Goal: Transaction & Acquisition: Purchase product/service

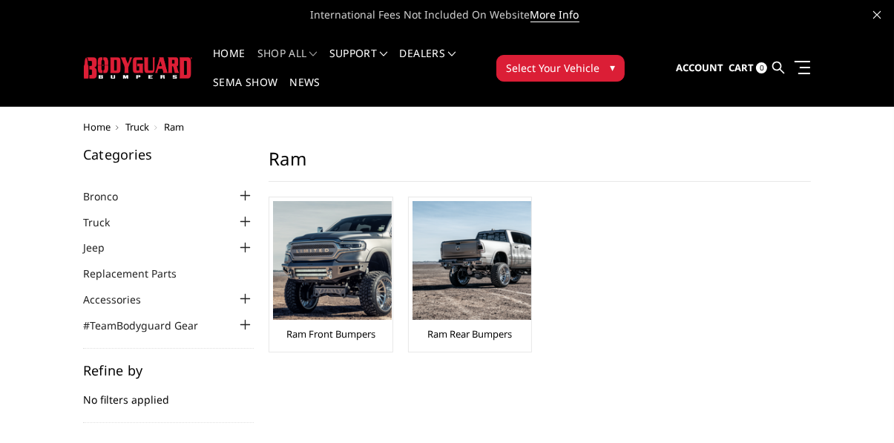
click at [327, 263] on img at bounding box center [332, 260] width 119 height 119
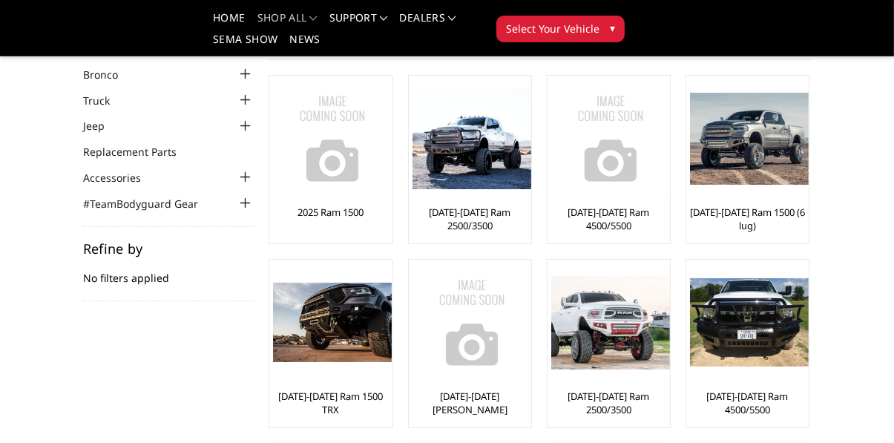
scroll to position [82, 0]
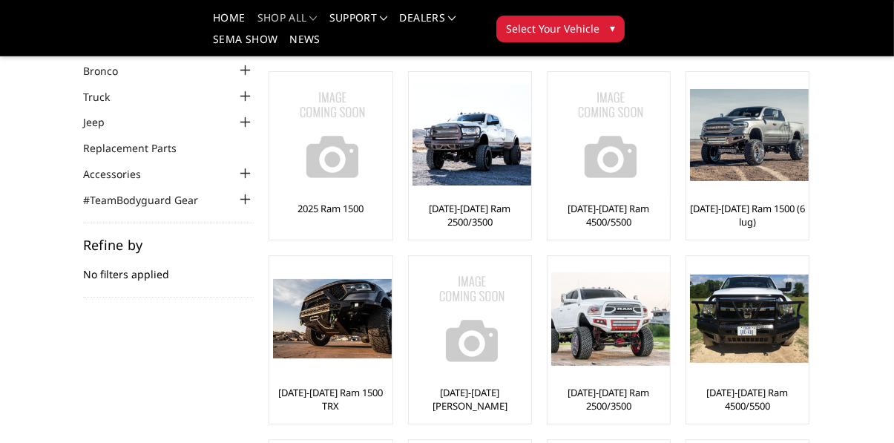
click at [491, 183] on img at bounding box center [472, 136] width 119 height 102
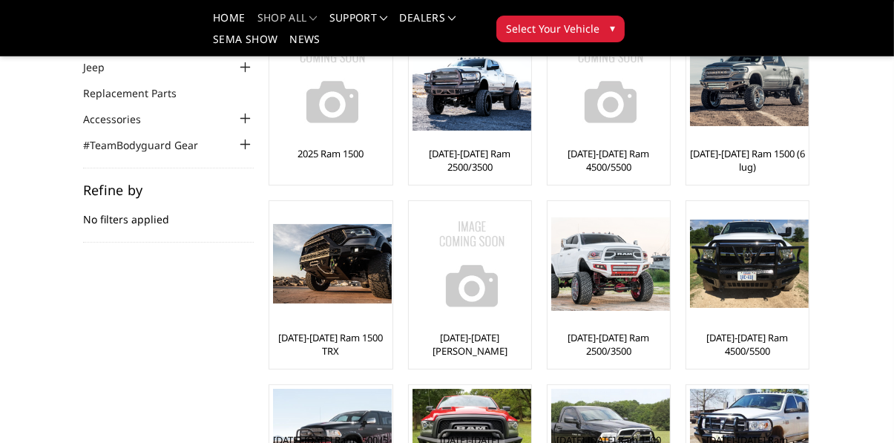
scroll to position [144, 0]
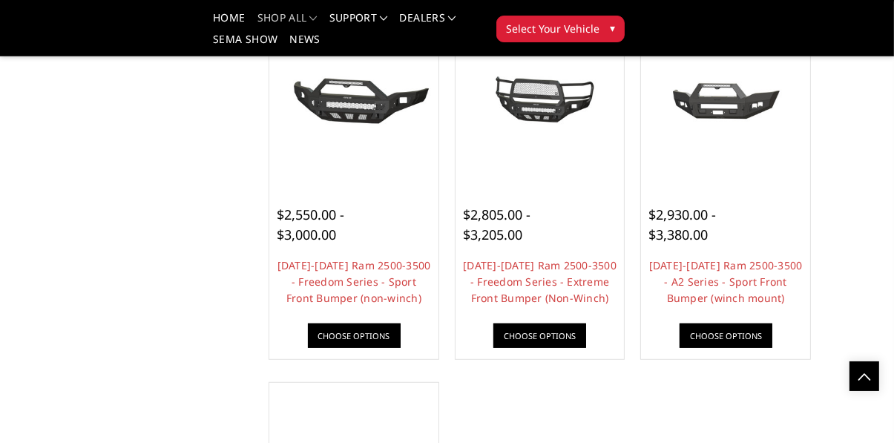
scroll to position [868, 0]
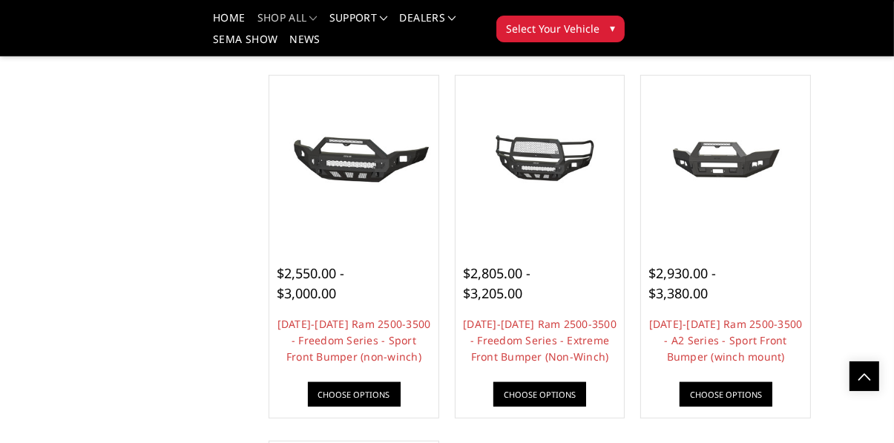
click at [534, 163] on img at bounding box center [540, 160] width 162 height 76
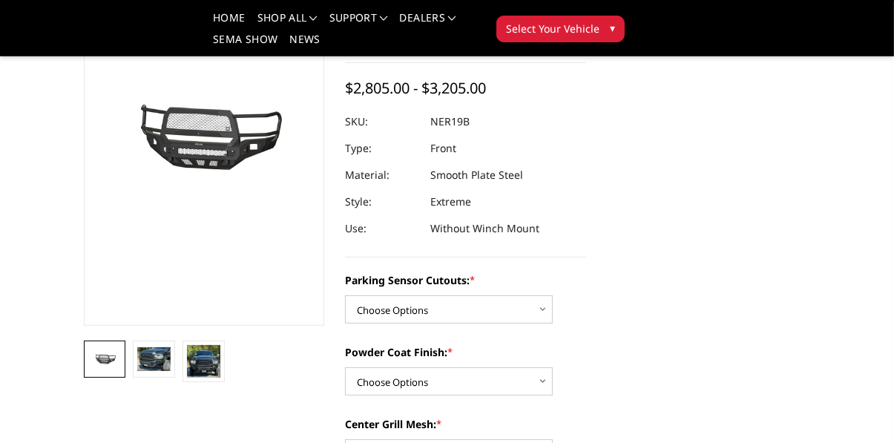
scroll to position [166, 0]
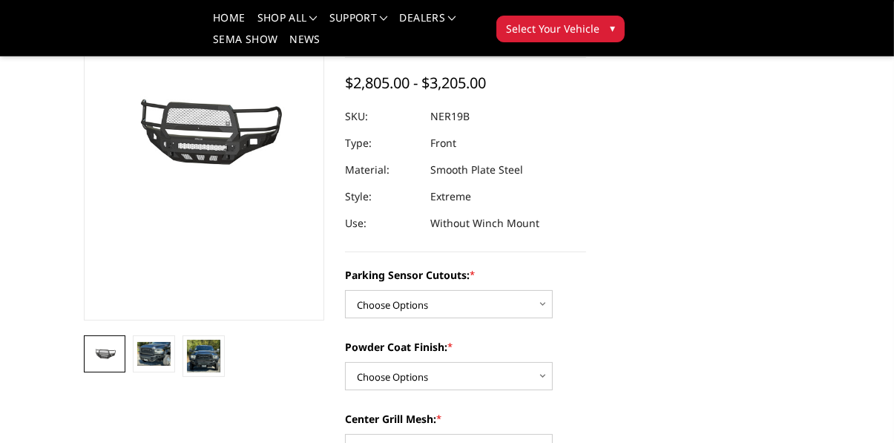
click at [164, 362] on img at bounding box center [153, 354] width 33 height 24
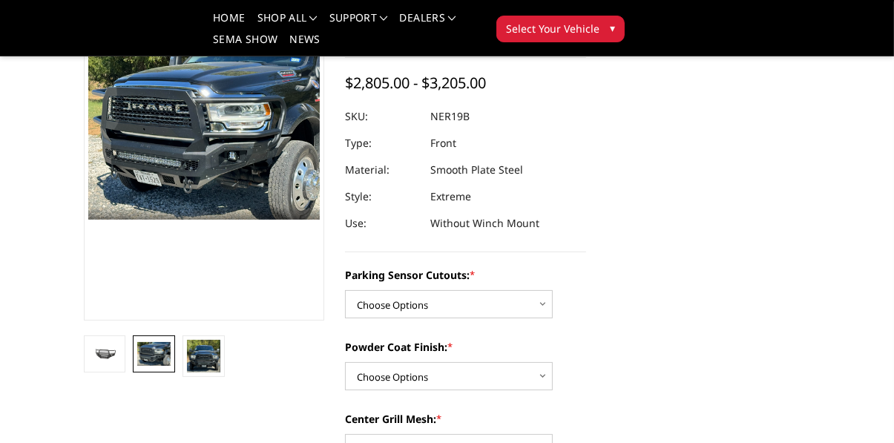
scroll to position [136, 0]
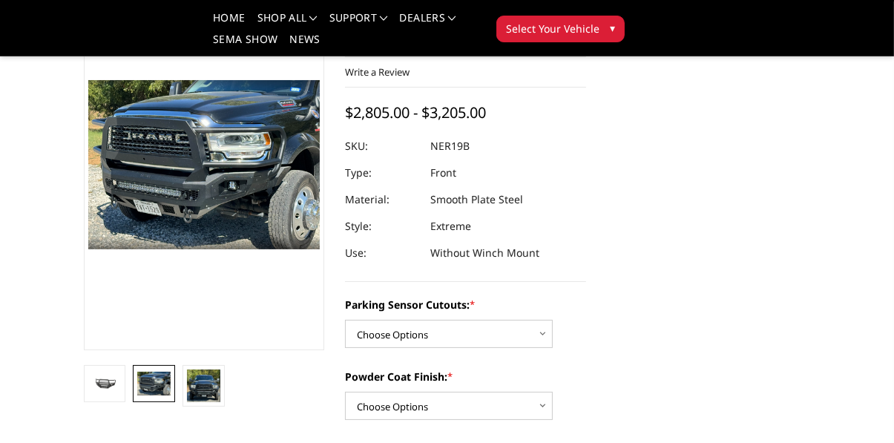
click at [223, 380] on link at bounding box center [204, 386] width 42 height 42
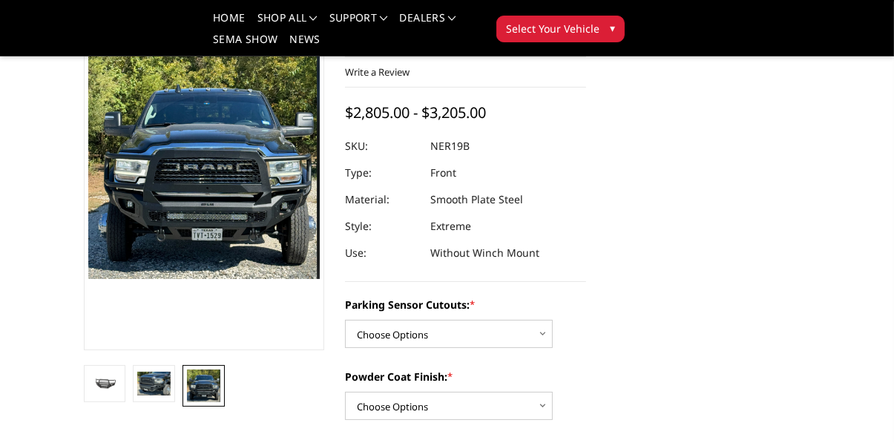
scroll to position [106, 0]
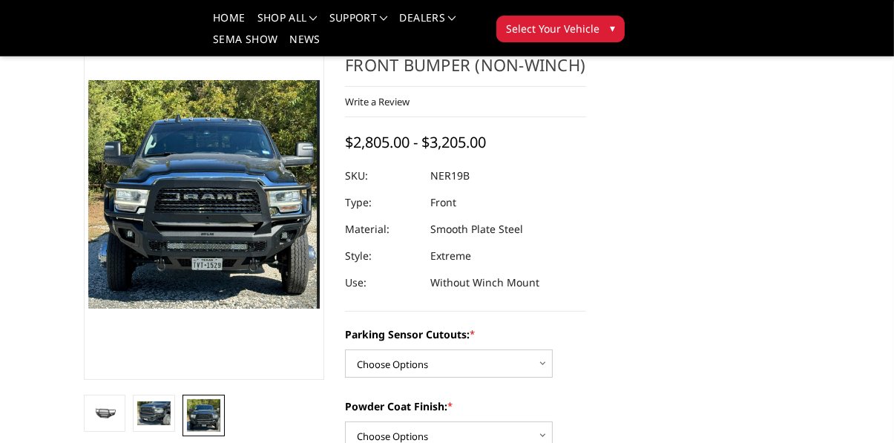
click at [166, 410] on img at bounding box center [153, 414] width 33 height 24
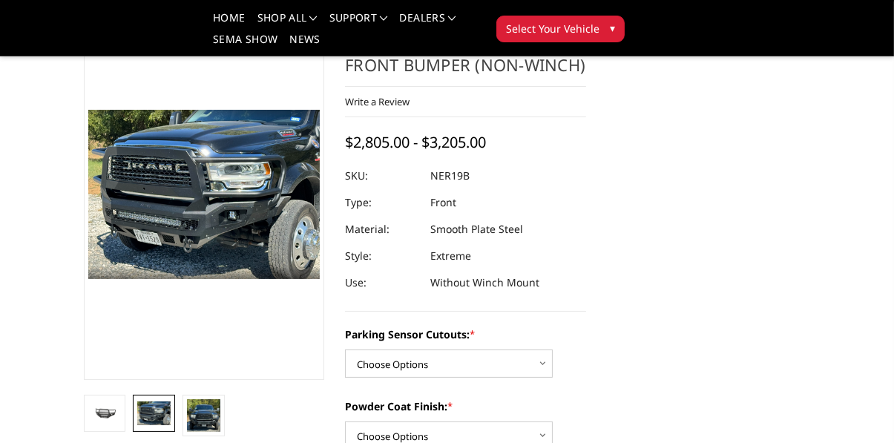
click at [278, 241] on img at bounding box center [560, 355] width 950 height 691
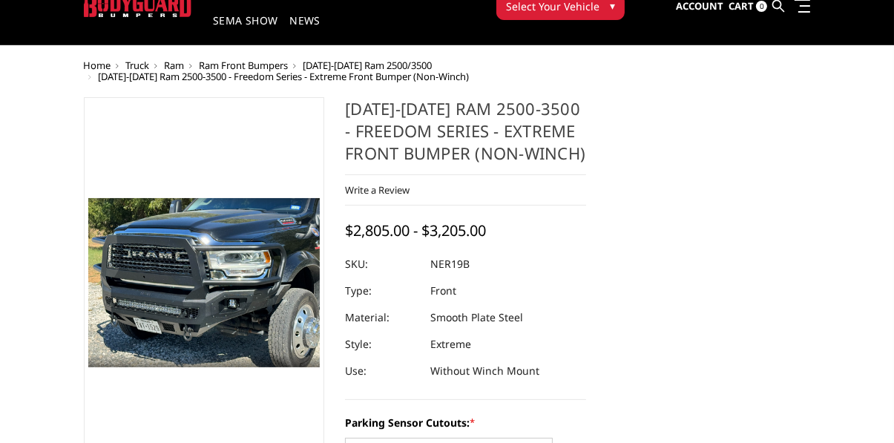
scroll to position [61, 0]
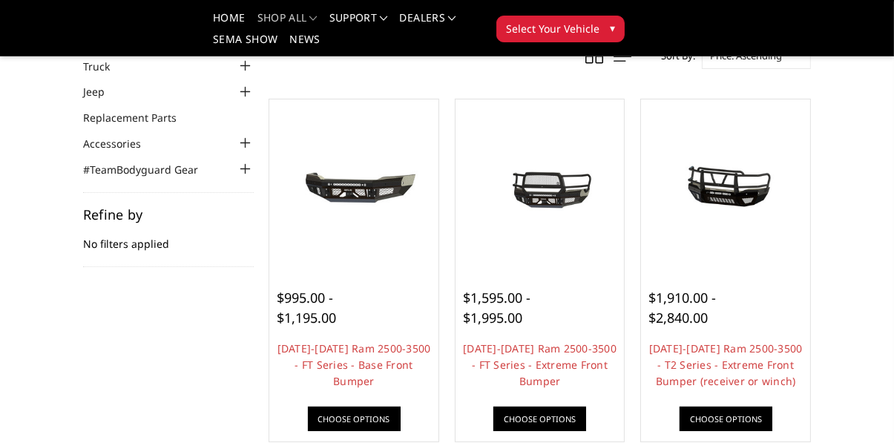
scroll to position [116, 0]
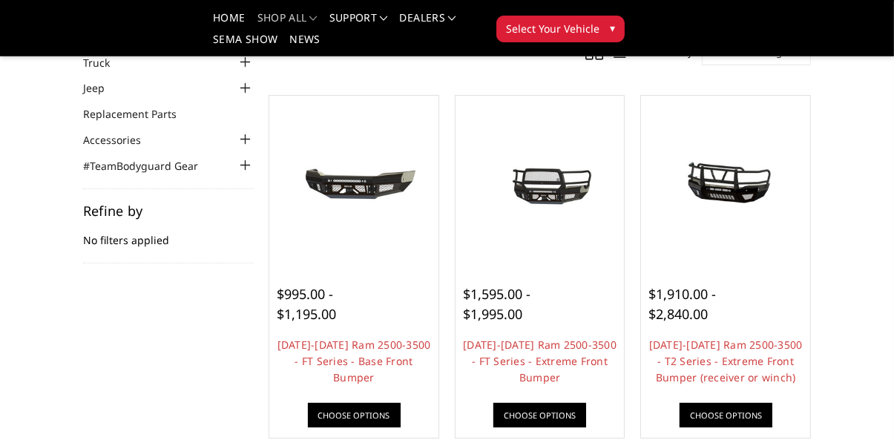
click at [511, 301] on span "$1,595.00 - $1,995.00" at bounding box center [497, 304] width 68 height 38
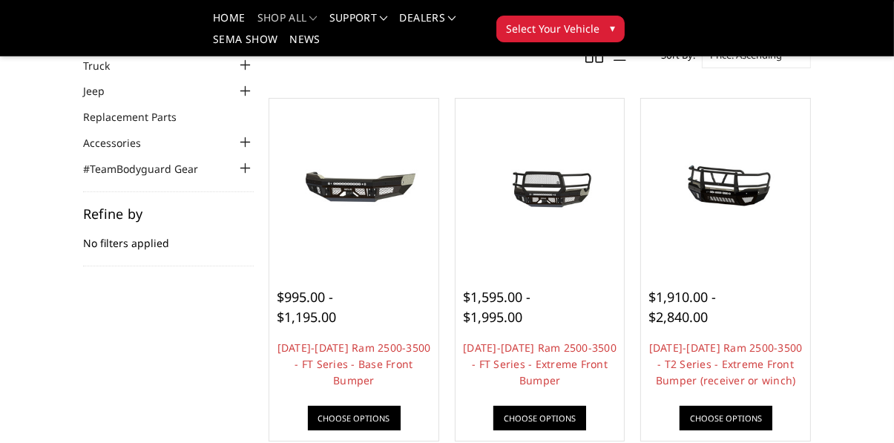
scroll to position [89, 0]
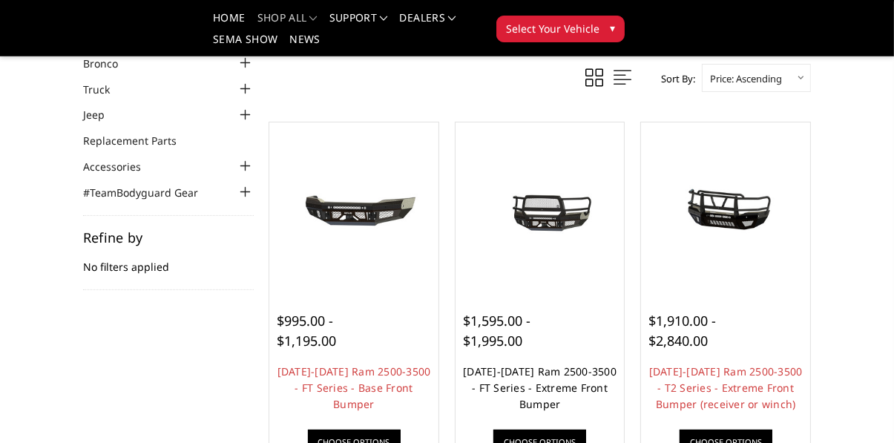
click at [534, 380] on link "[DATE]-[DATE] Ram 2500-3500 - FT Series - Extreme Front Bumper" at bounding box center [540, 387] width 154 height 47
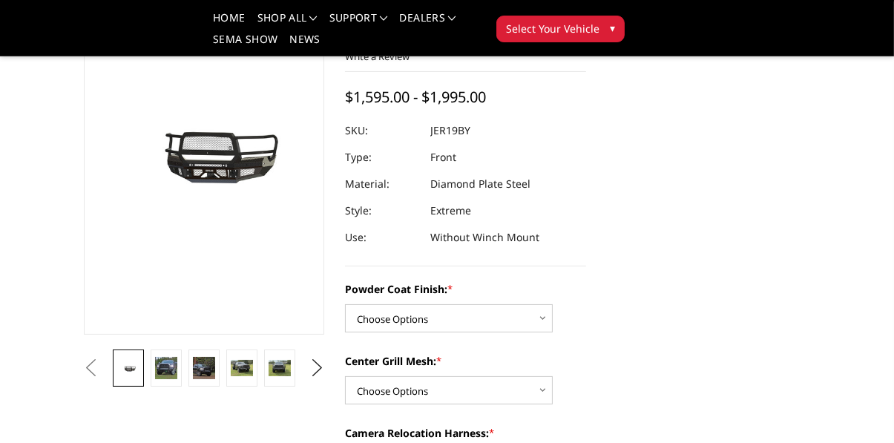
scroll to position [112, 0]
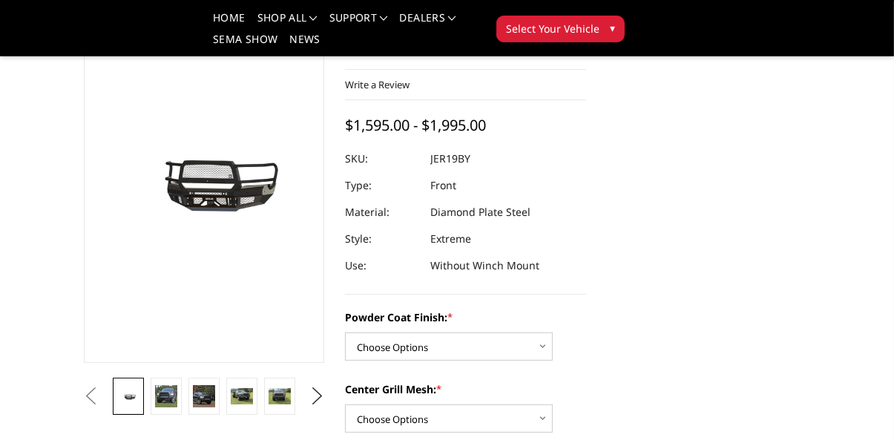
click at [249, 402] on img at bounding box center [242, 396] width 22 height 16
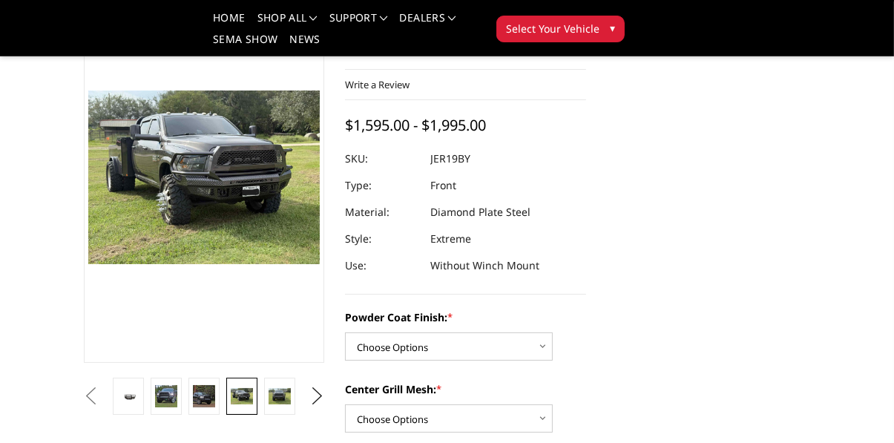
scroll to position [79, 0]
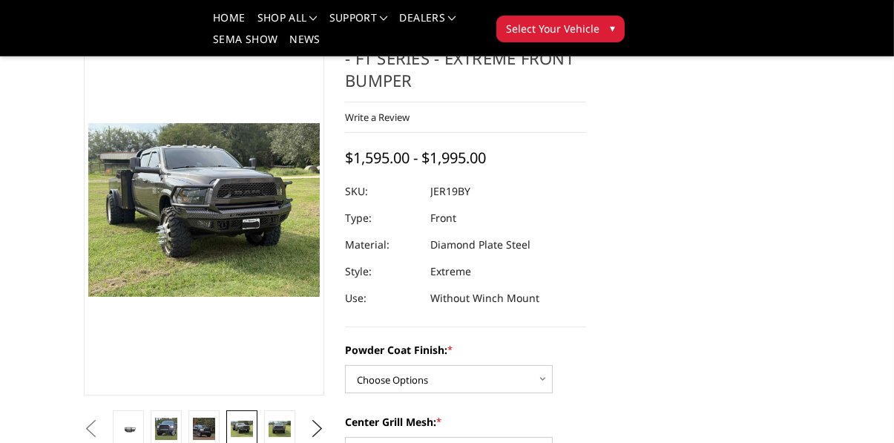
click at [283, 273] on img at bounding box center [560, 381] width 950 height 713
click at [206, 436] on img at bounding box center [204, 429] width 22 height 22
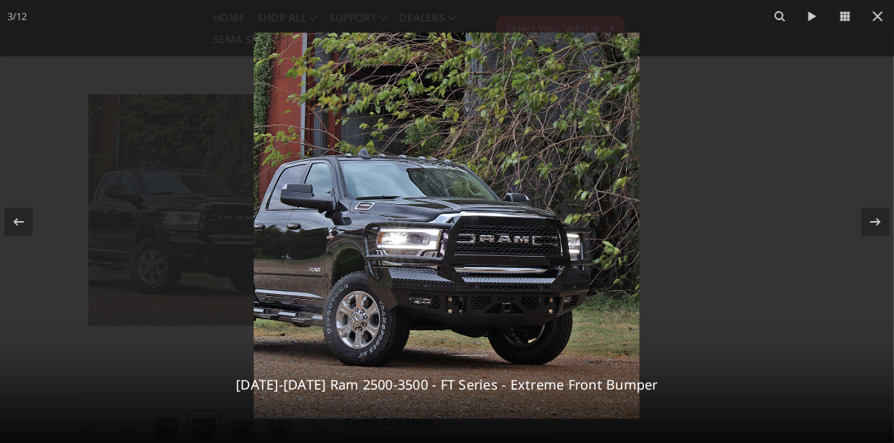
click at [883, 16] on icon at bounding box center [878, 16] width 18 height 18
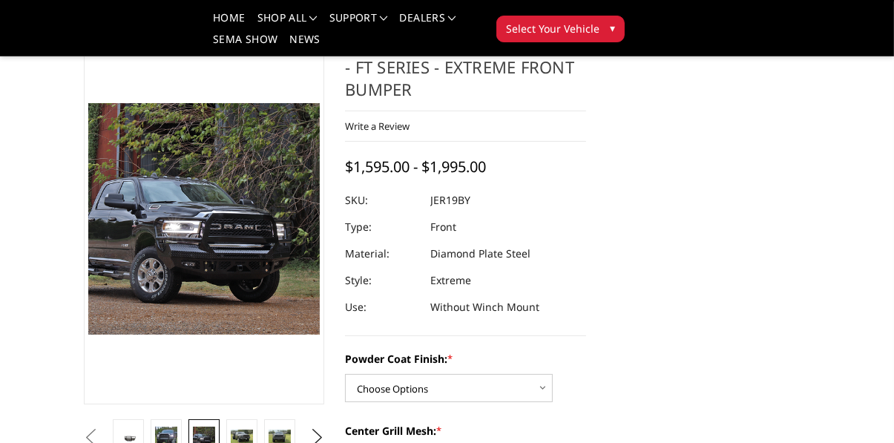
scroll to position [0, 0]
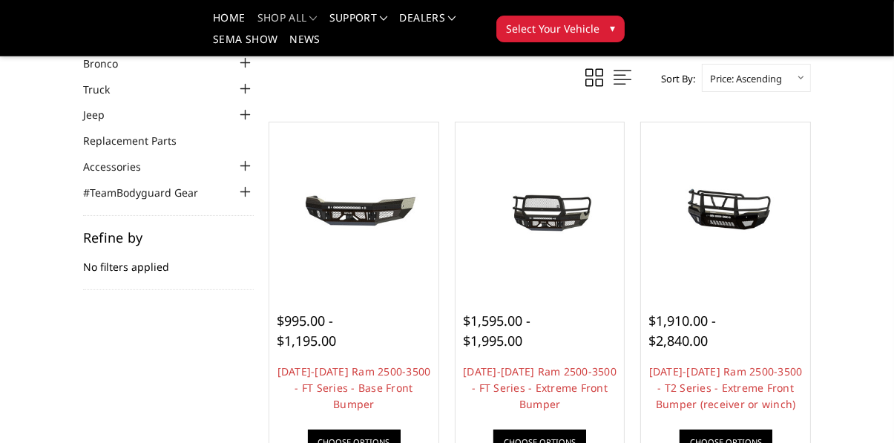
click at [741, 215] on img at bounding box center [726, 207] width 162 height 76
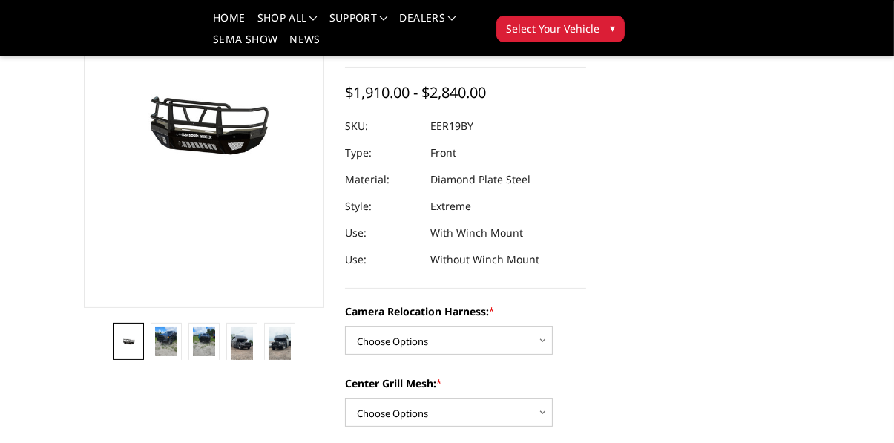
scroll to position [173, 0]
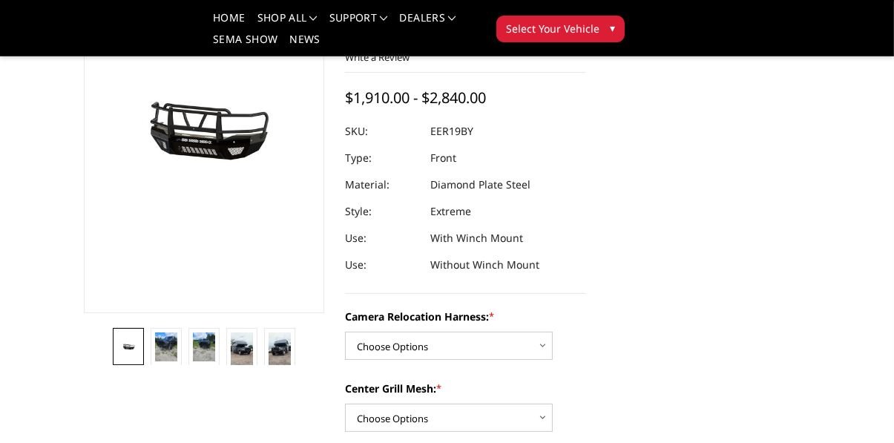
click at [218, 328] on link at bounding box center [204, 347] width 30 height 38
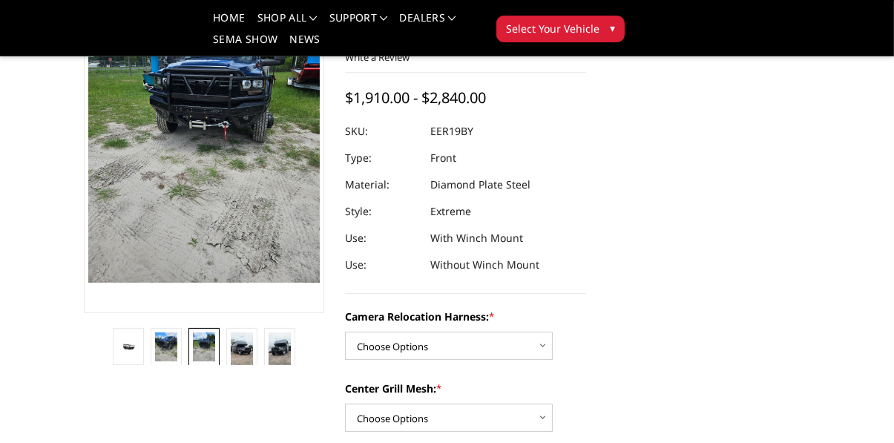
scroll to position [73, 0]
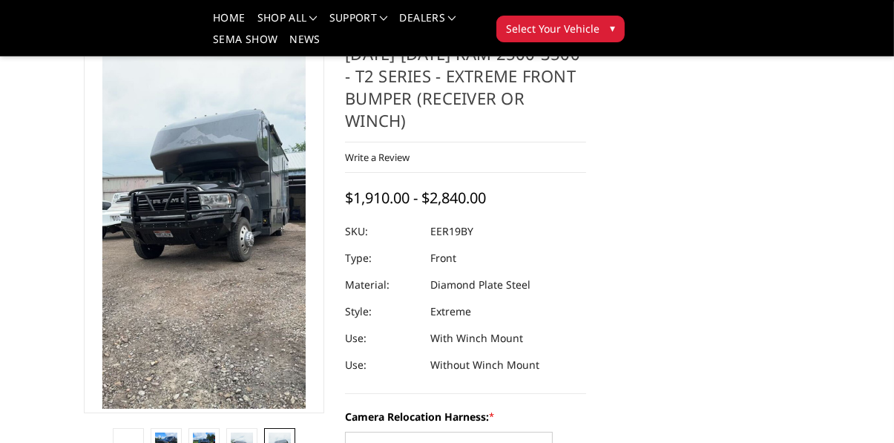
click at [169, 433] on img at bounding box center [166, 447] width 22 height 29
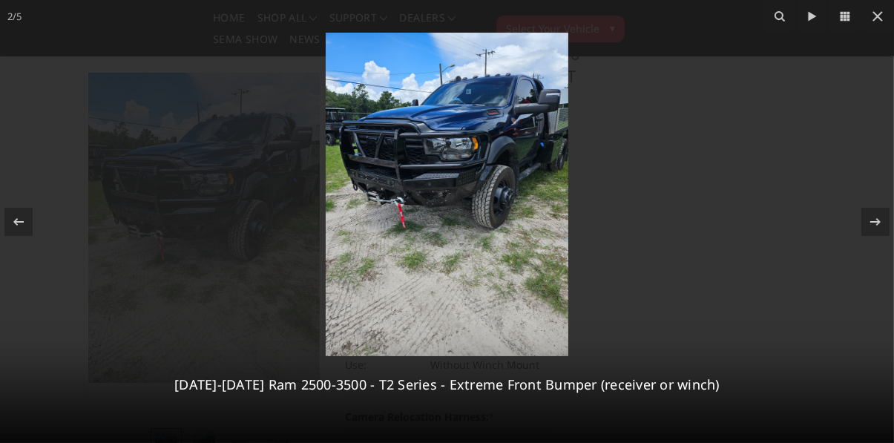
click at [884, 21] on icon at bounding box center [878, 16] width 18 height 18
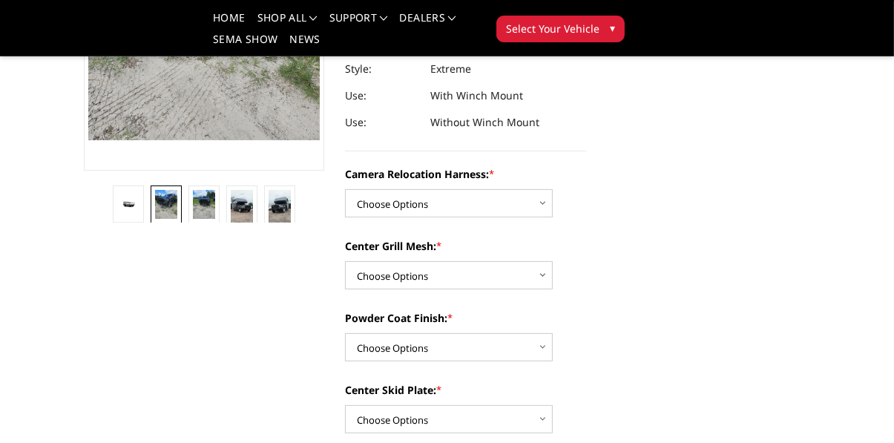
scroll to position [306, 0]
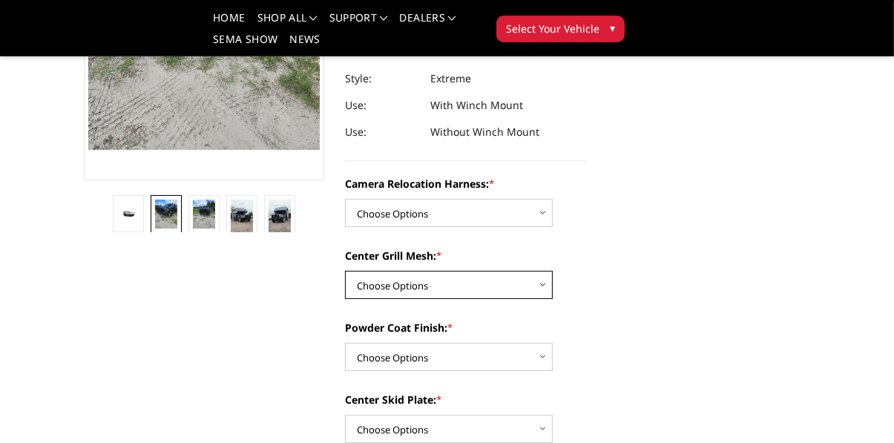
click at [538, 286] on select "Choose Options Without expanded metal With expanded metal" at bounding box center [449, 285] width 208 height 28
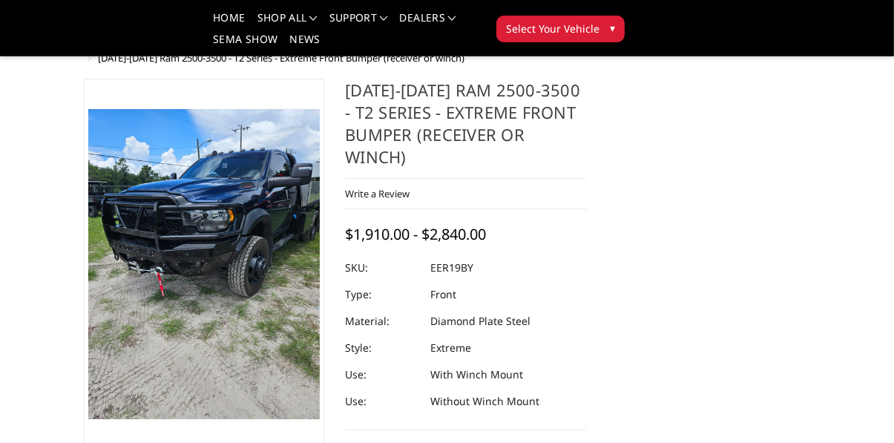
scroll to position [0, 0]
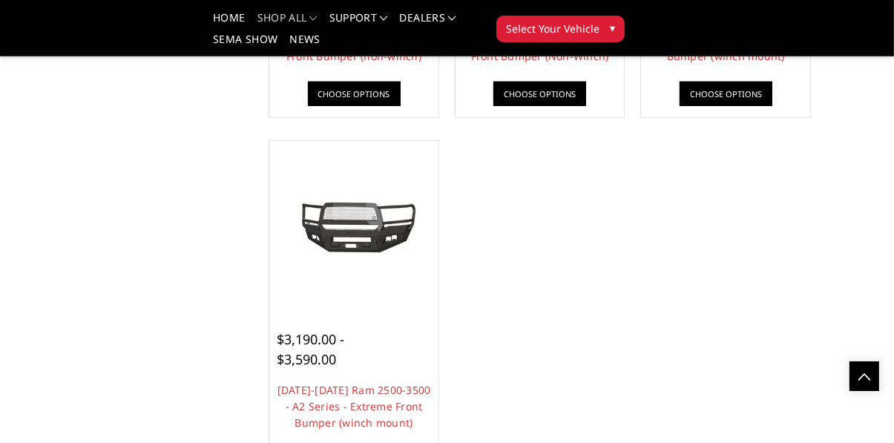
scroll to position [1170, 0]
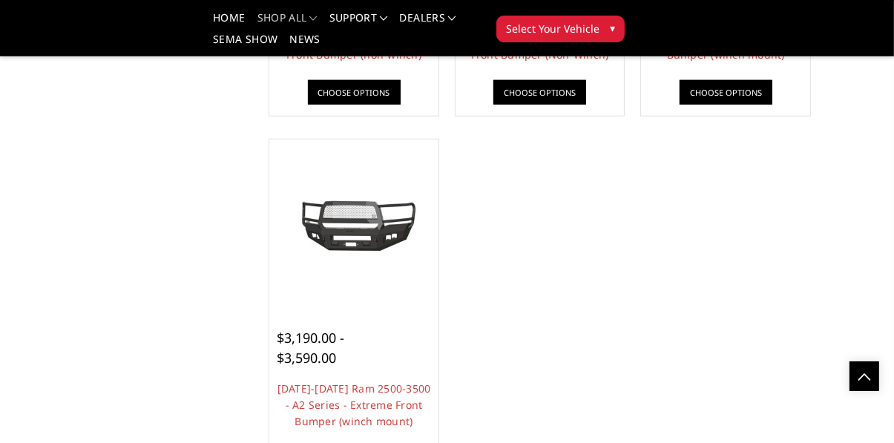
click at [398, 231] on img at bounding box center [354, 224] width 162 height 73
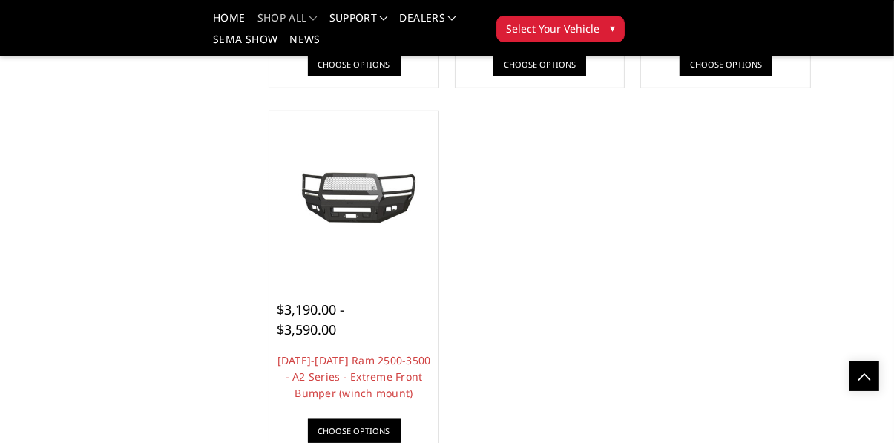
scroll to position [1234, 0]
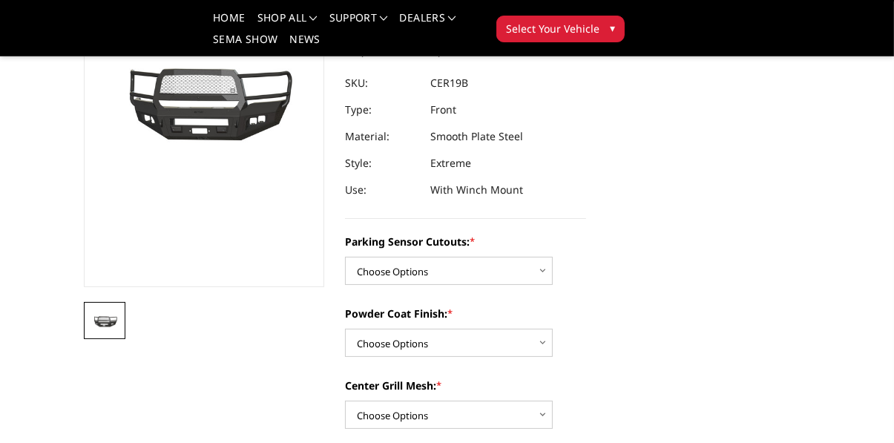
scroll to position [190, 0]
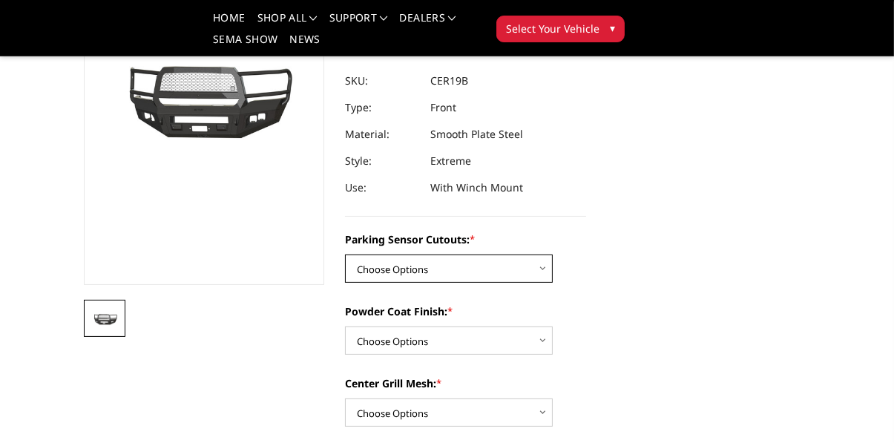
click at [525, 272] on select "Choose Options No - Without Parking Sensor Cutouts Yes - With Parking Sensor Cu…" at bounding box center [449, 269] width 208 height 28
select select "1879"
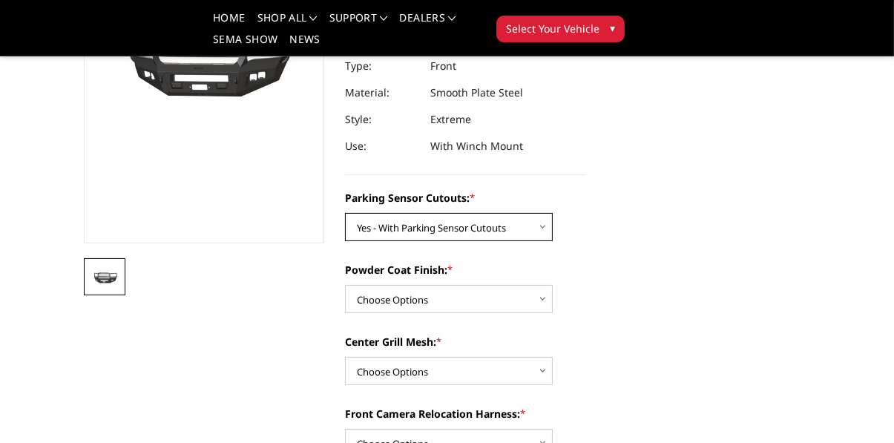
scroll to position [233, 0]
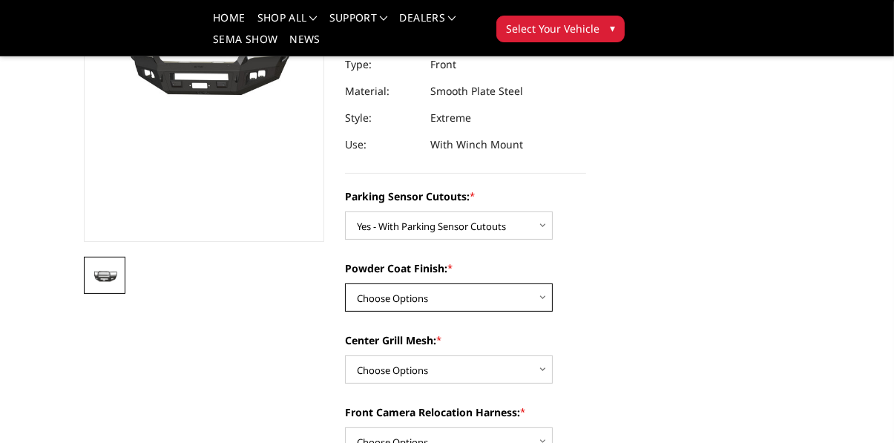
click at [537, 303] on select "Choose Options Bare Metal Textured Black Powder Coat" at bounding box center [449, 298] width 208 height 28
select select "1880"
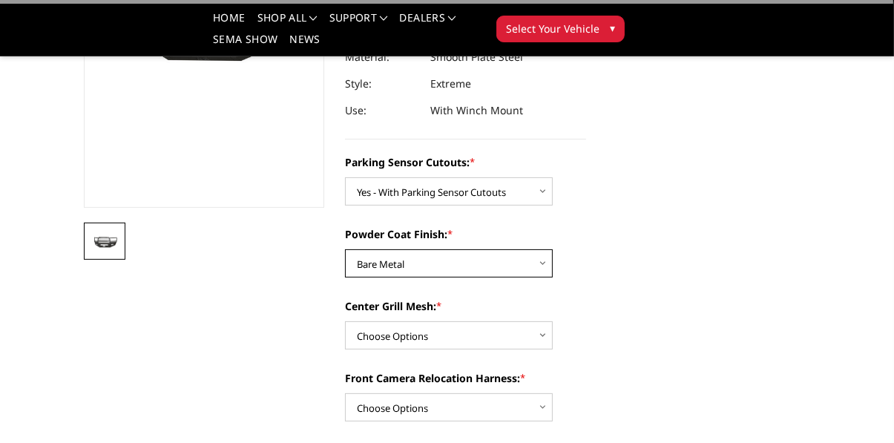
scroll to position [272, 0]
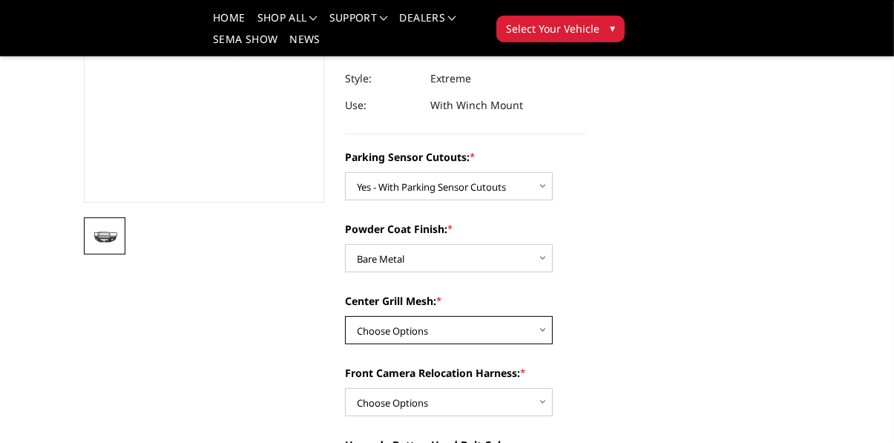
click at [505, 338] on select "Choose Options WITH Center Grill Mesh WITHOUT Center Grill Mesh" at bounding box center [449, 330] width 208 height 28
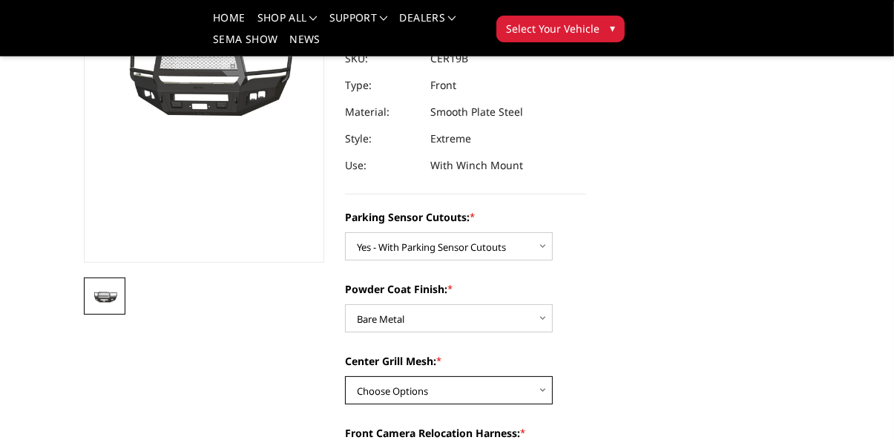
scroll to position [185, 0]
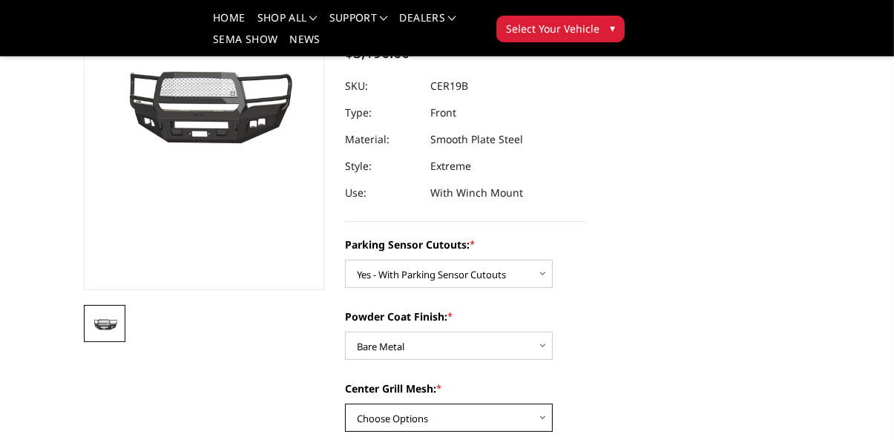
click at [493, 416] on select "Choose Options WITH Center Grill Mesh WITHOUT Center Grill Mesh" at bounding box center [449, 418] width 208 height 28
select select "1883"
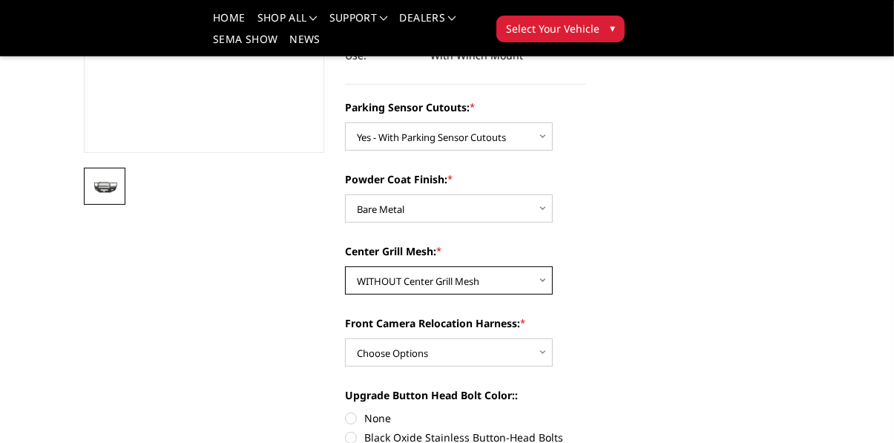
scroll to position [327, 0]
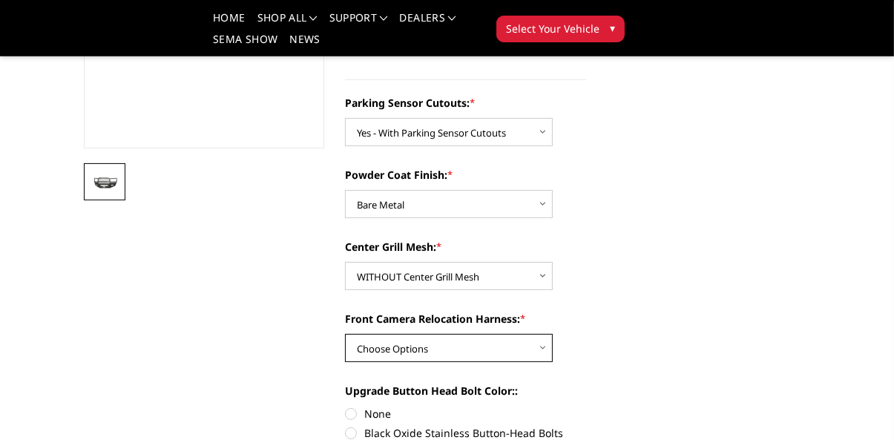
click at [534, 346] on select "Choose Options WITH Front Camera Relocation Harness WITHOUT Front Camera Reloca…" at bounding box center [449, 348] width 208 height 28
select select "1885"
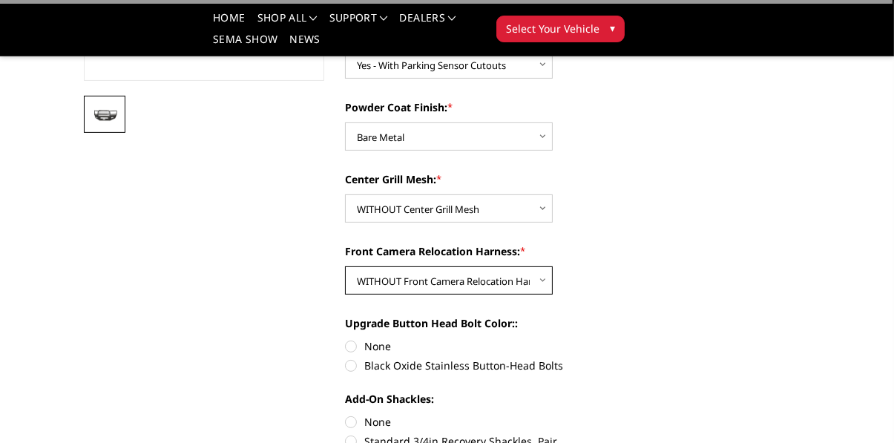
scroll to position [397, 0]
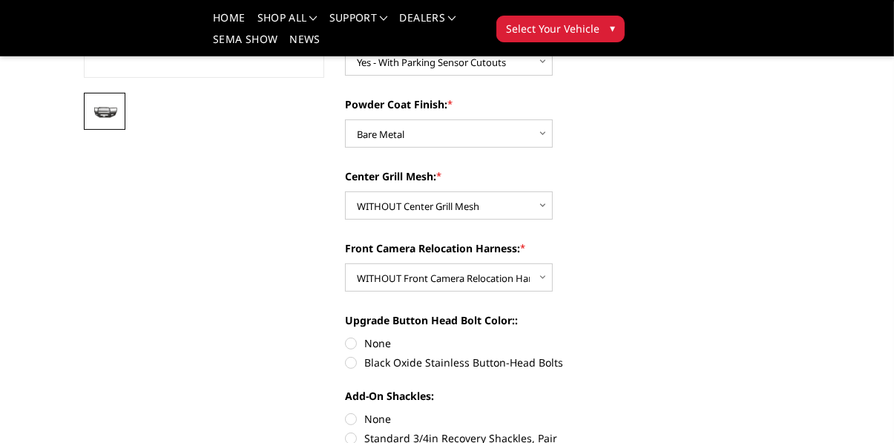
click at [352, 345] on label "None" at bounding box center [465, 343] width 241 height 16
click at [346, 336] on input "None" at bounding box center [345, 335] width 1 height 1
radio input "true"
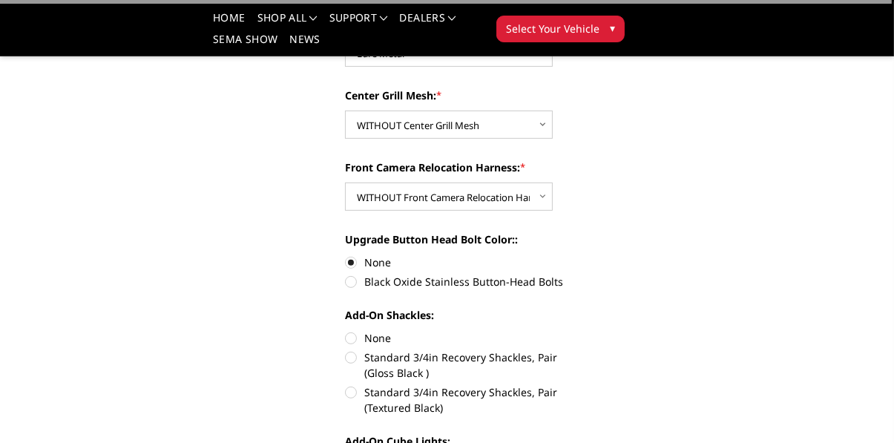
scroll to position [487, 0]
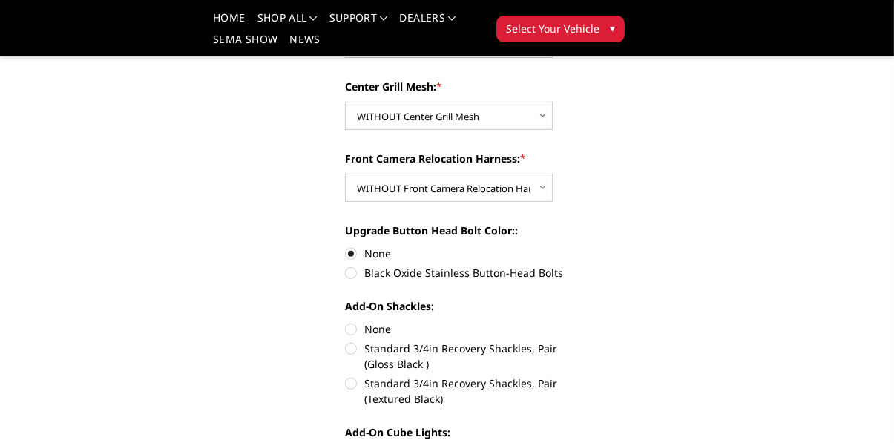
click at [351, 330] on label "None" at bounding box center [465, 329] width 241 height 16
click at [346, 322] on input "None" at bounding box center [345, 321] width 1 height 1
radio input "true"
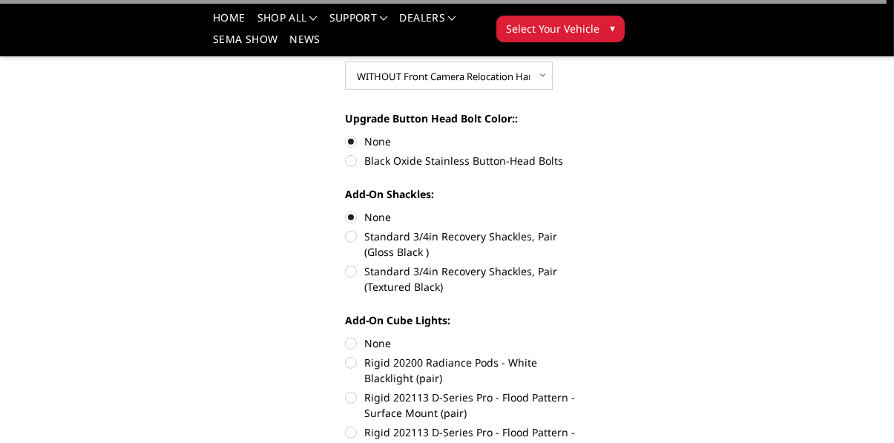
scroll to position [606, 0]
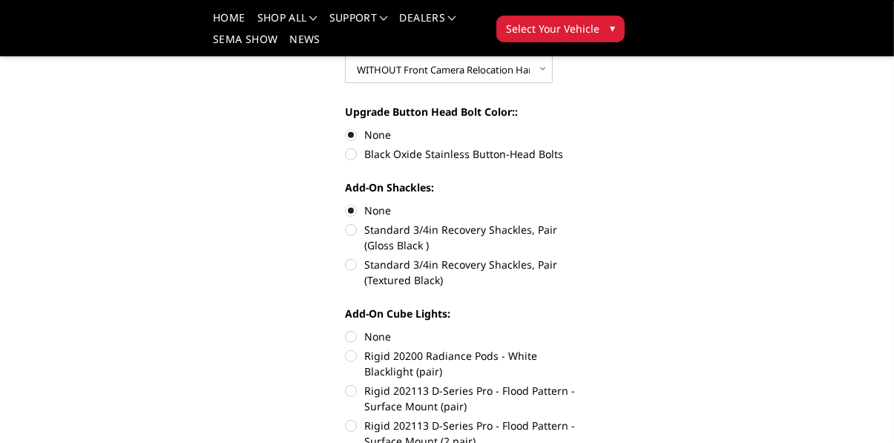
click at [355, 336] on label "None" at bounding box center [465, 337] width 241 height 16
click at [346, 330] on input "None" at bounding box center [345, 329] width 1 height 1
radio input "true"
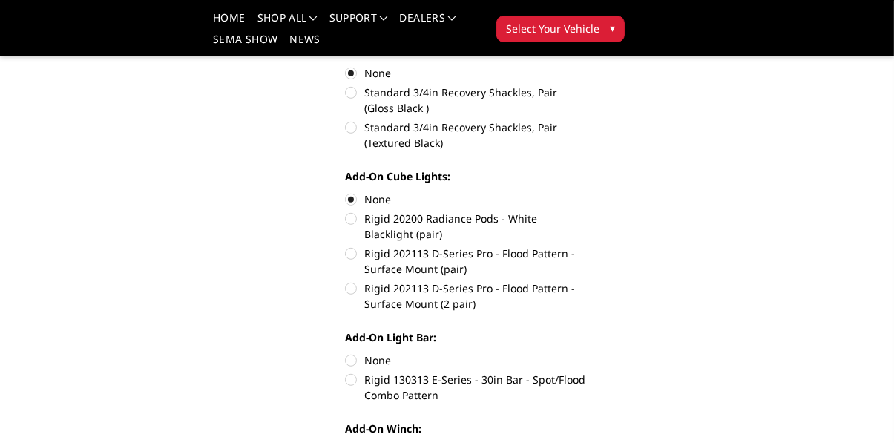
scroll to position [744, 0]
click at [358, 358] on label "None" at bounding box center [465, 360] width 241 height 16
click at [346, 353] on input "None" at bounding box center [345, 352] width 1 height 1
radio input "true"
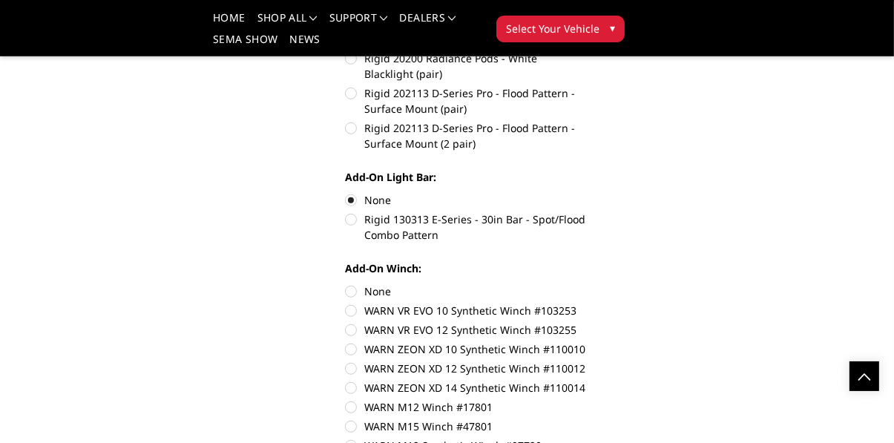
scroll to position [905, 0]
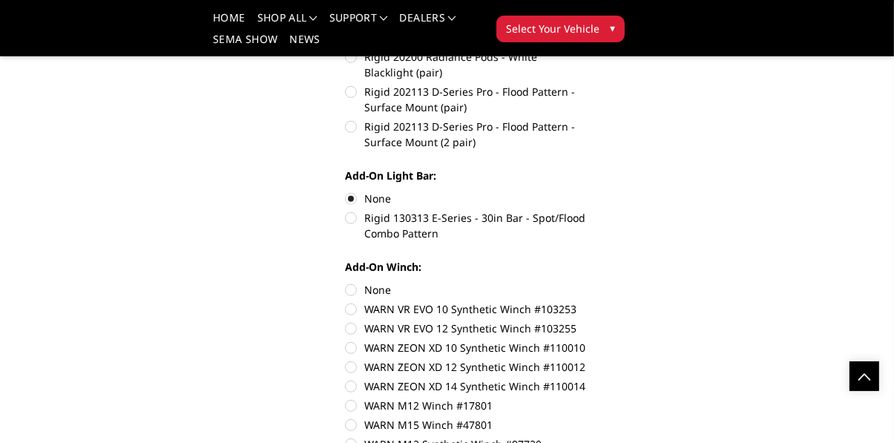
click at [356, 287] on label "None" at bounding box center [465, 290] width 241 height 16
click at [346, 283] on input "None" at bounding box center [345, 282] width 1 height 1
radio input "true"
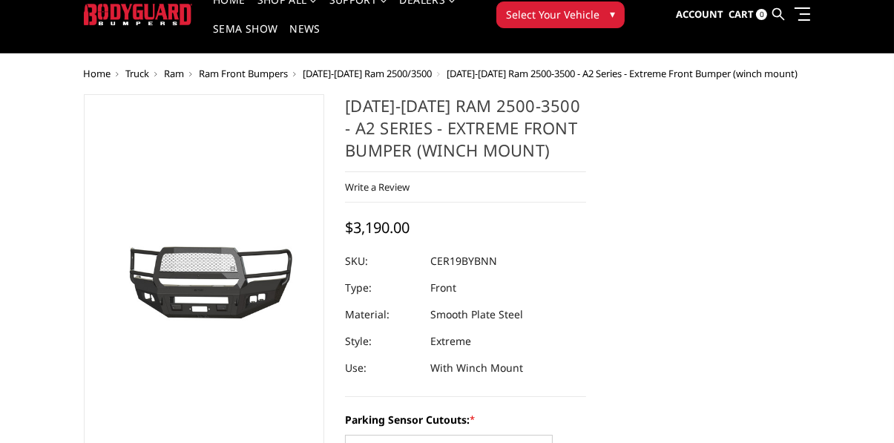
scroll to position [0, 0]
